Goal: Check status: Check status

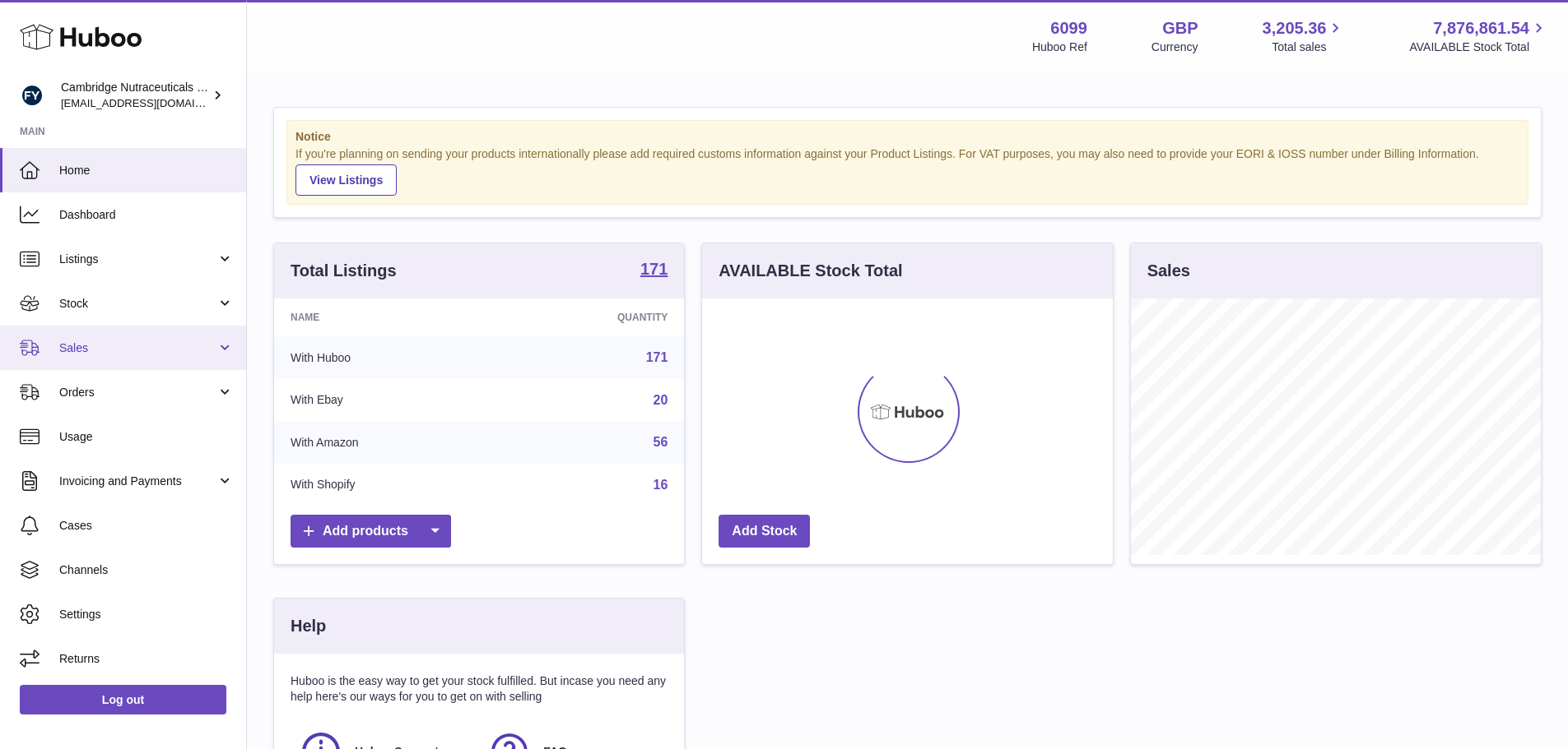
scroll to position [256, 411]
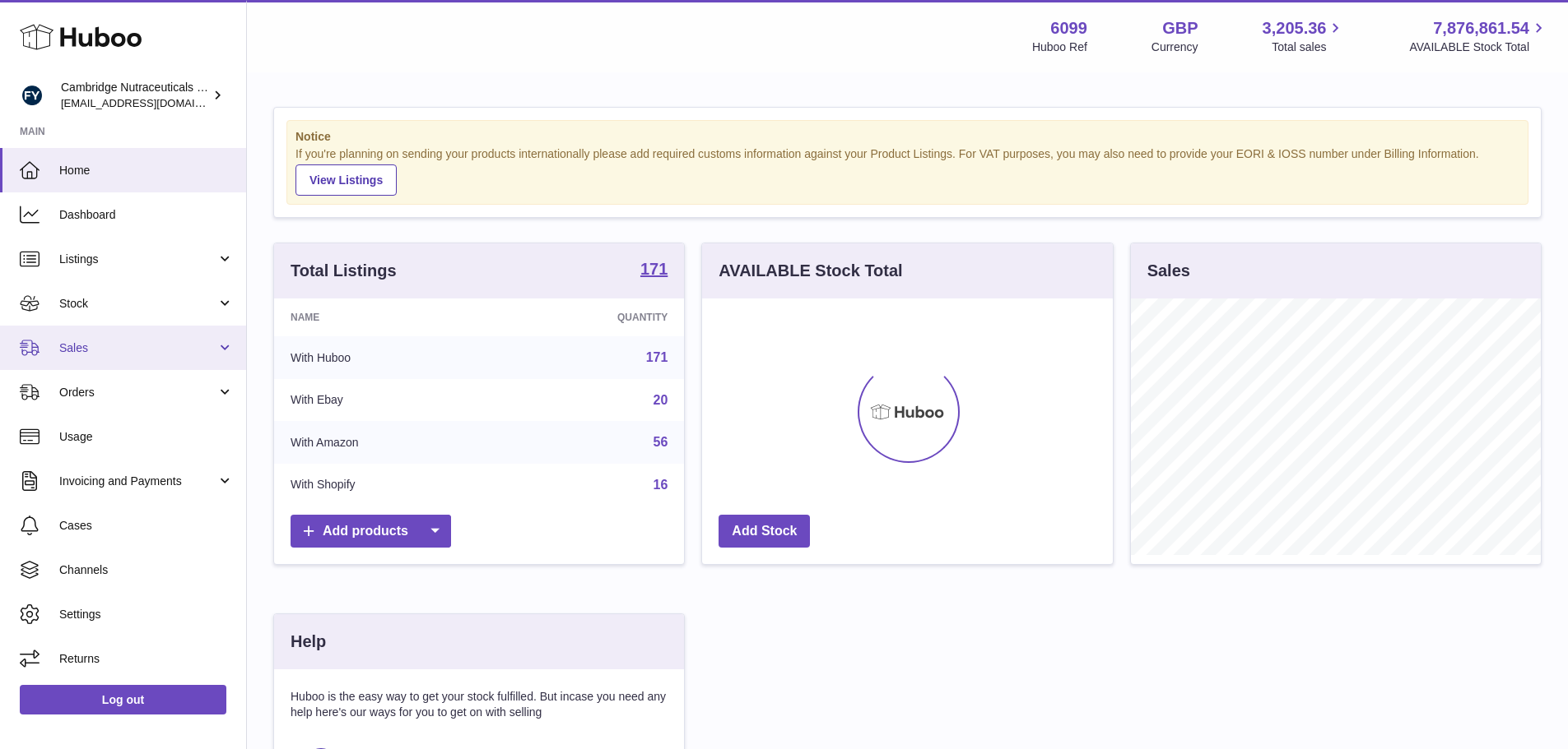
click at [90, 349] on span "Sales" at bounding box center [138, 348] width 157 height 16
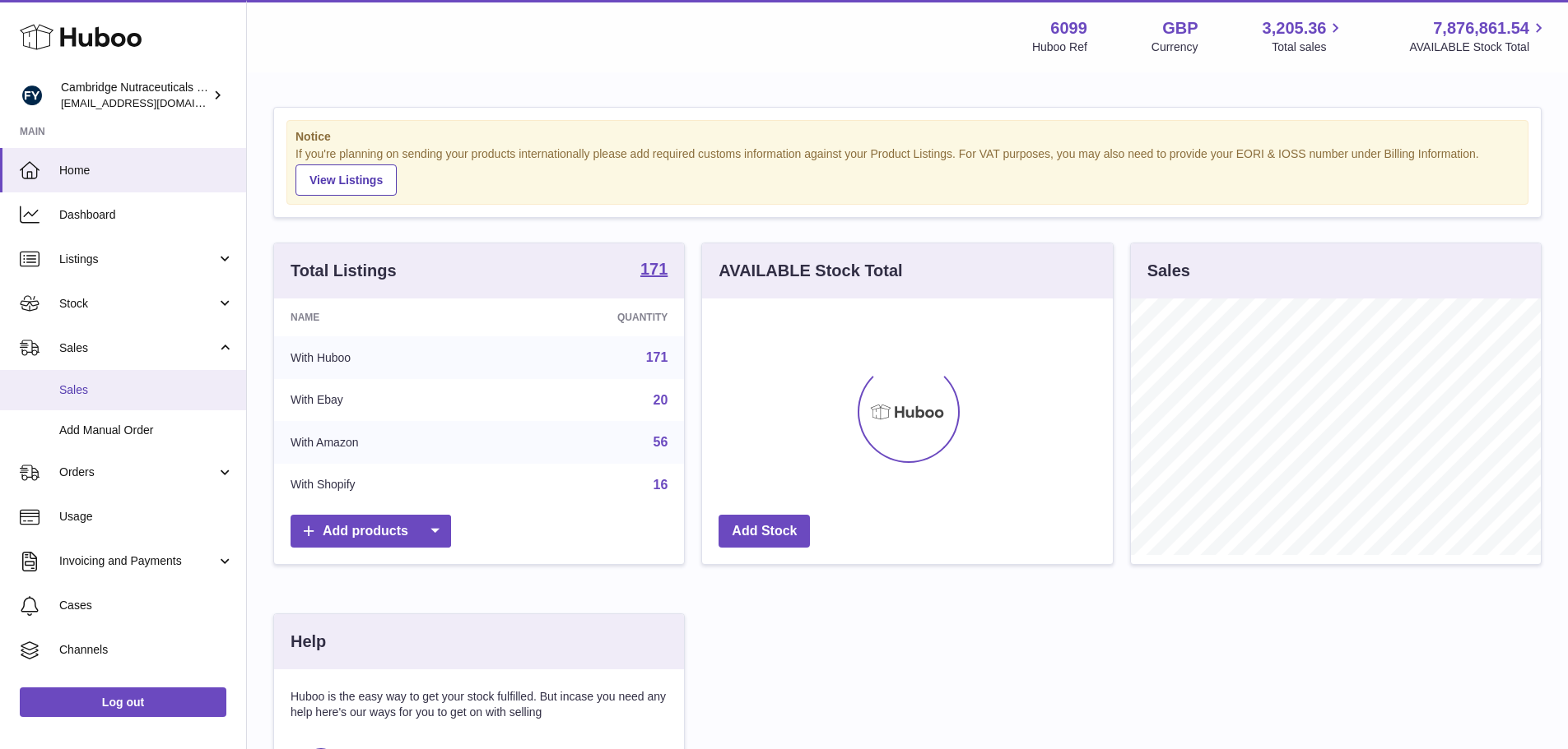
click at [89, 387] on span "Sales" at bounding box center [146, 390] width 174 height 16
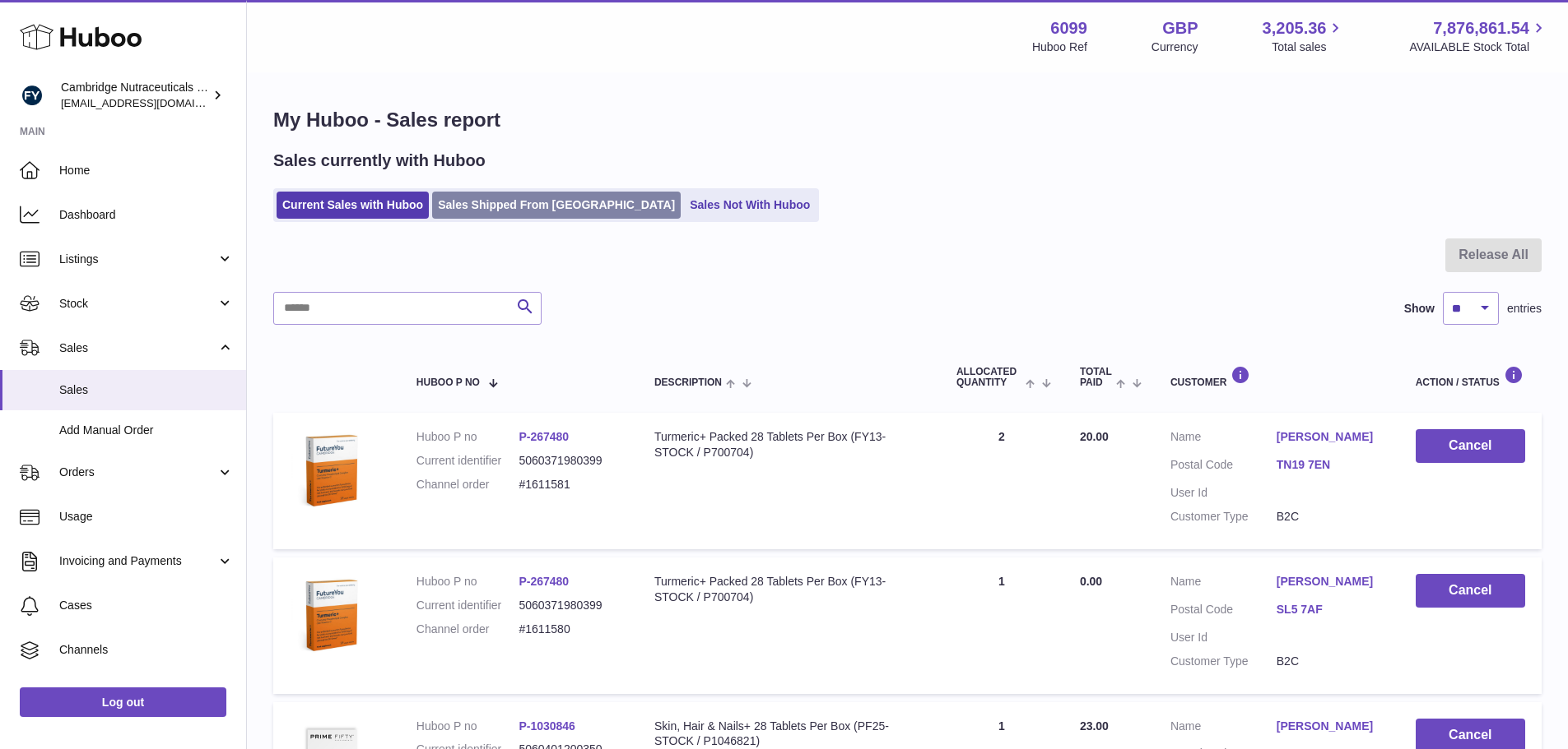
click at [513, 213] on link "Sales Shipped From [GEOGRAPHIC_DATA]" at bounding box center [556, 205] width 248 height 27
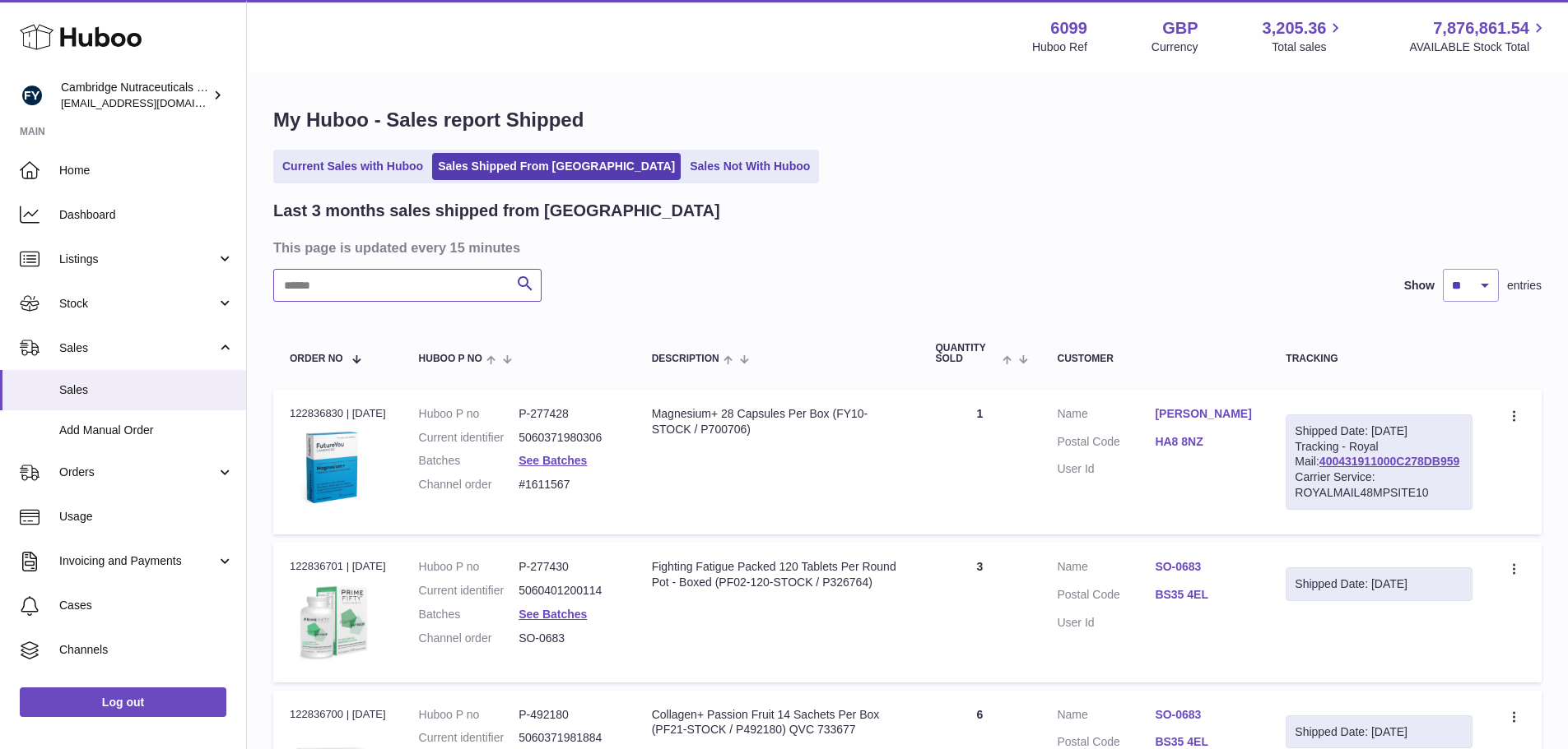
click at [405, 284] on input "text" at bounding box center [407, 286] width 268 height 33
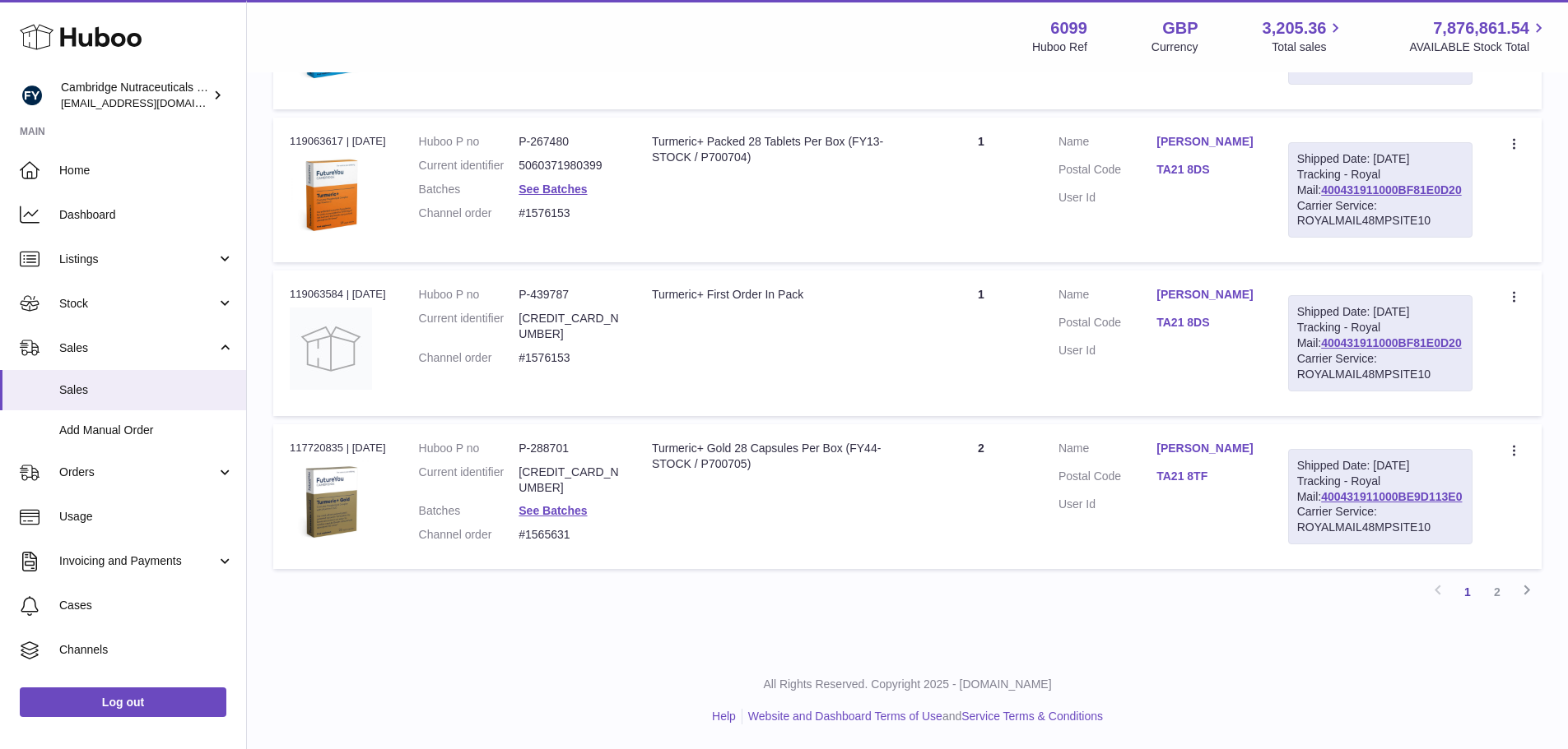
scroll to position [1502, 0]
type input "******"
click at [1500, 597] on link "2" at bounding box center [1497, 592] width 29 height 29
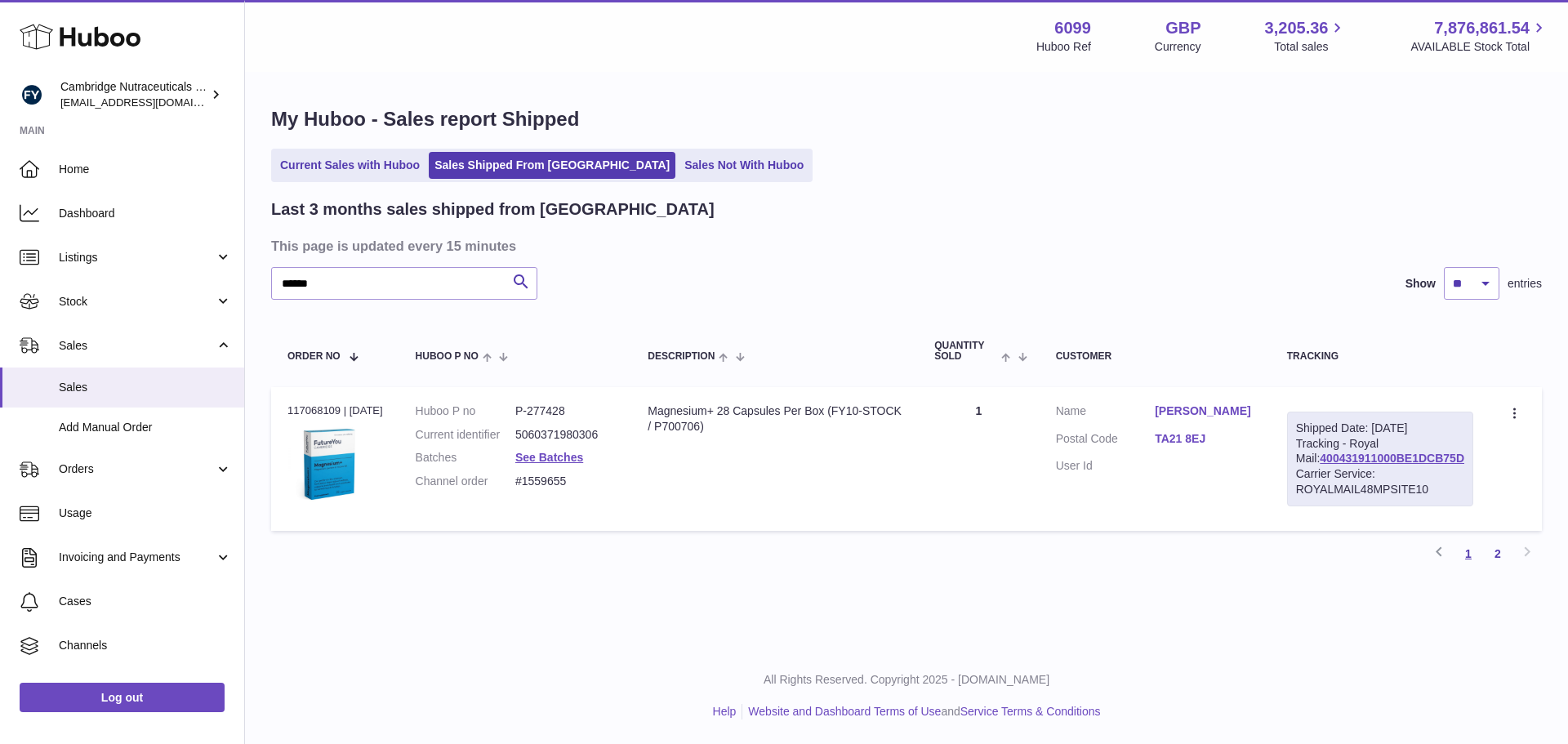
click at [1471, 569] on link "1" at bounding box center [1468, 554] width 29 height 29
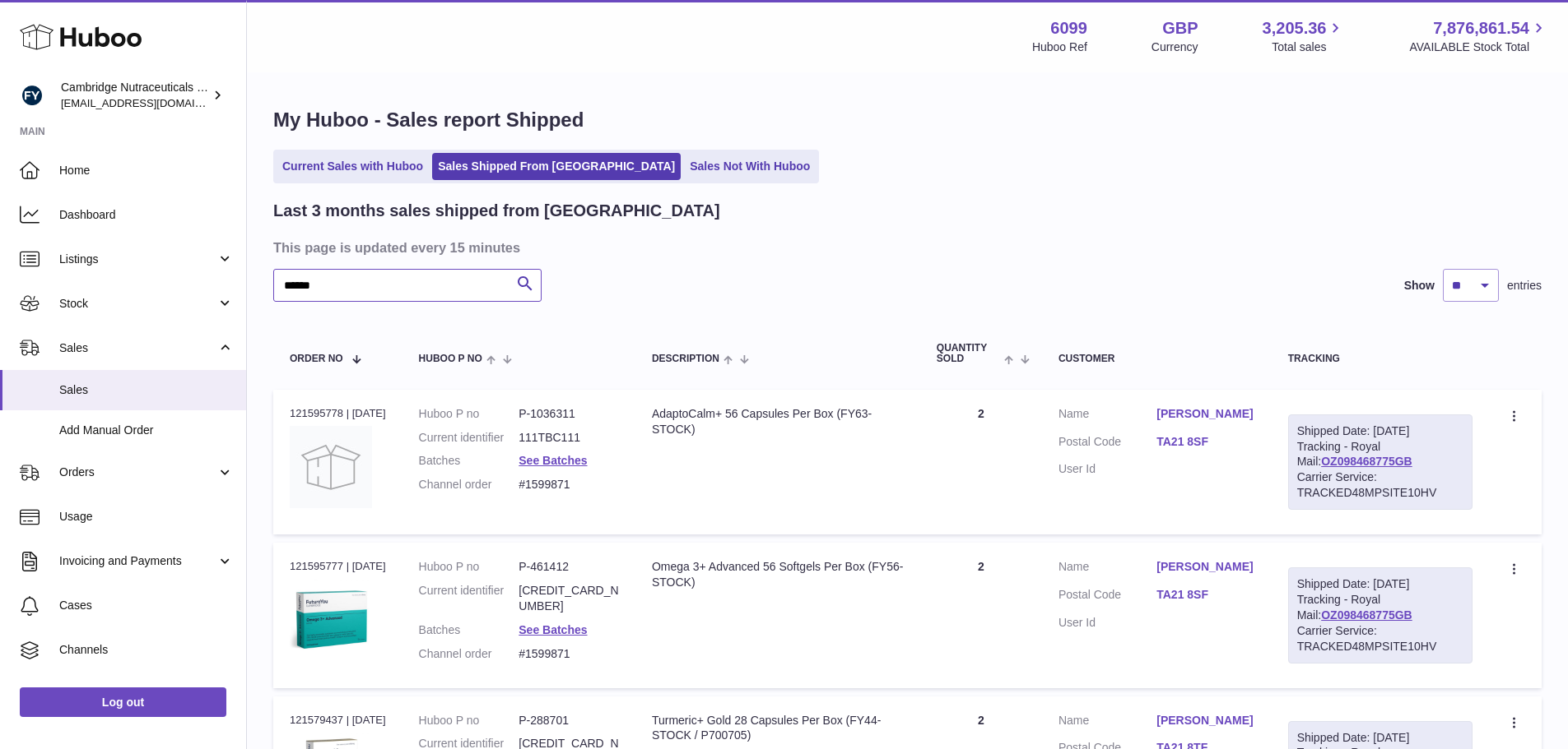
drag, startPoint x: 353, startPoint y: 284, endPoint x: 268, endPoint y: 272, distance: 85.8
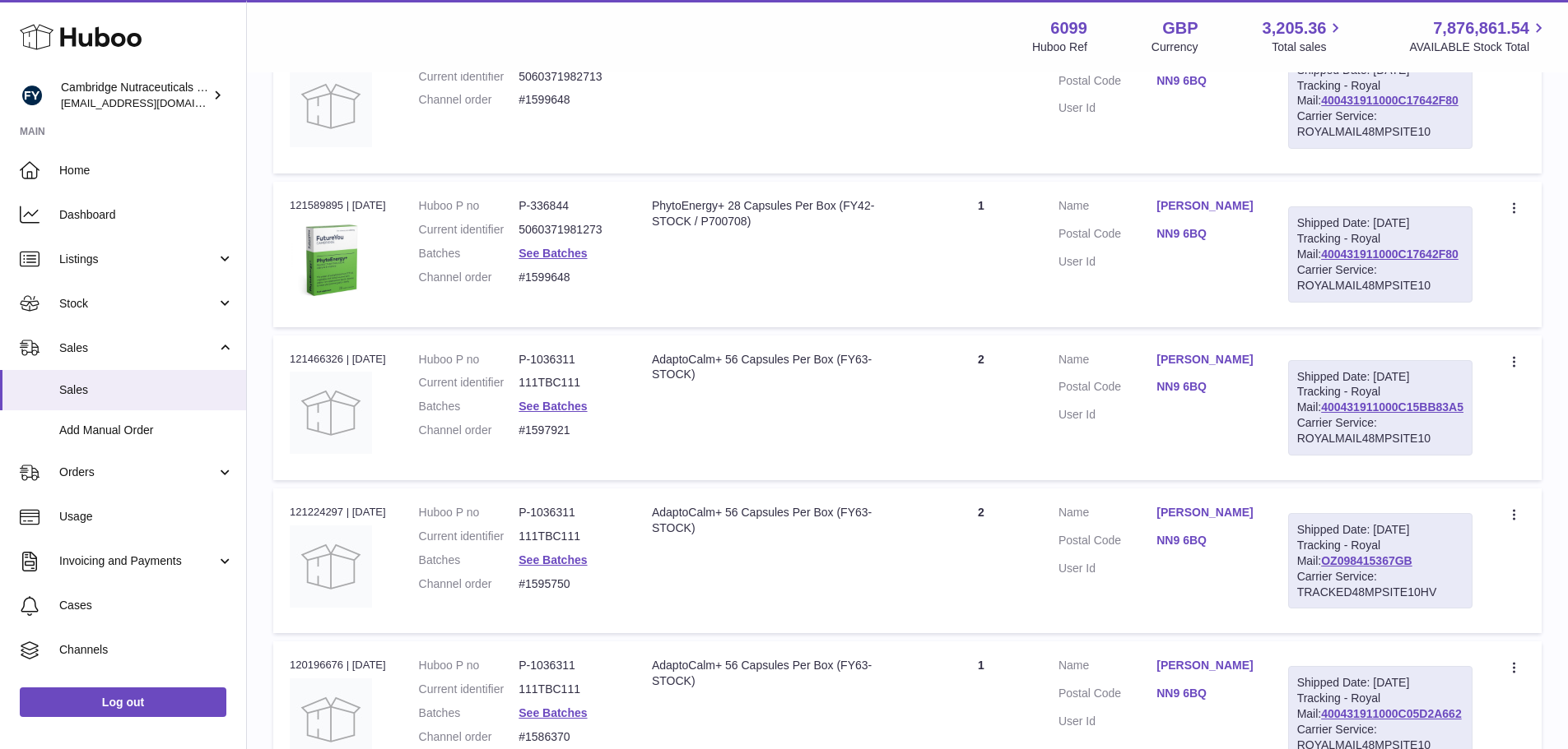
scroll to position [329, 0]
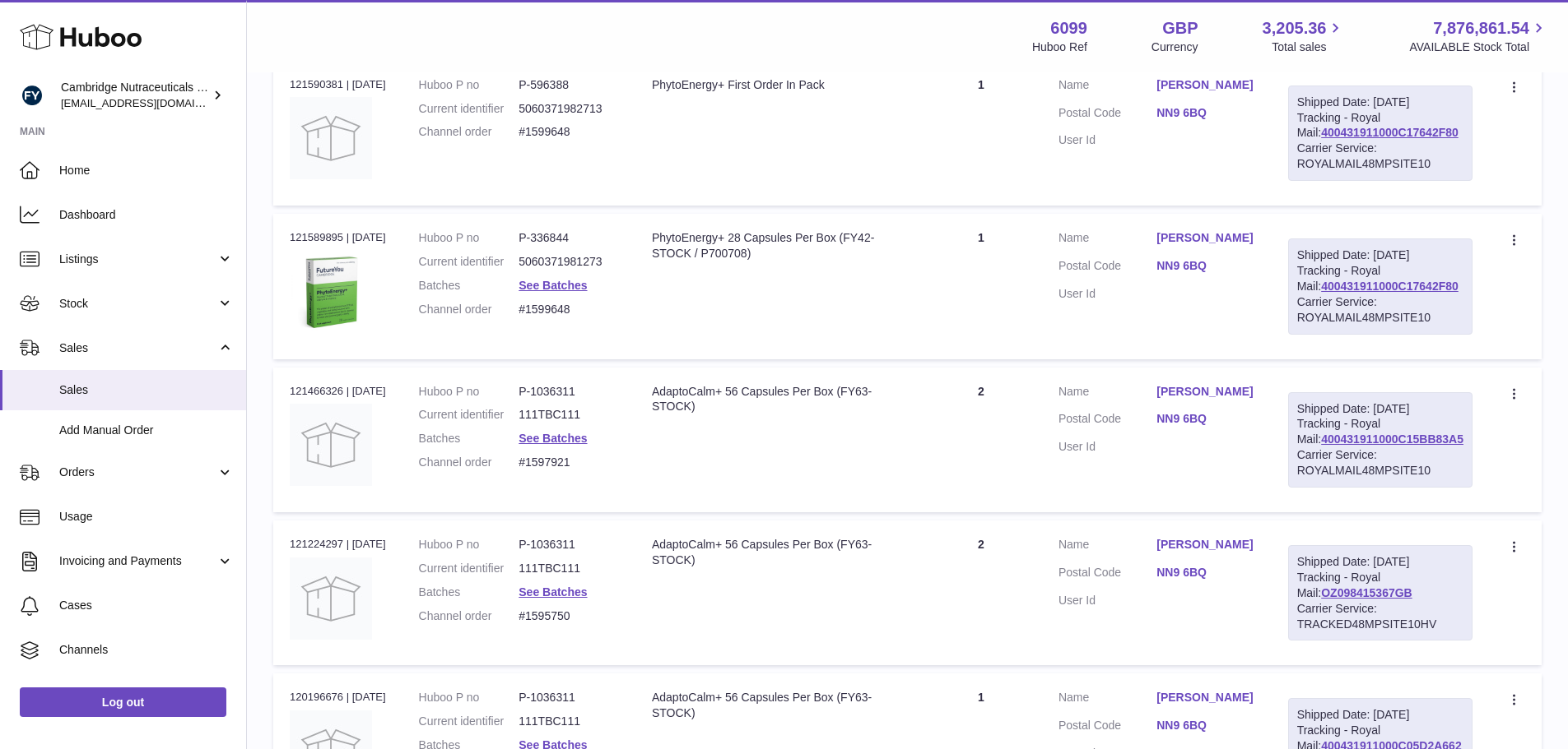
type input "**********"
